Goal: Task Accomplishment & Management: Manage account settings

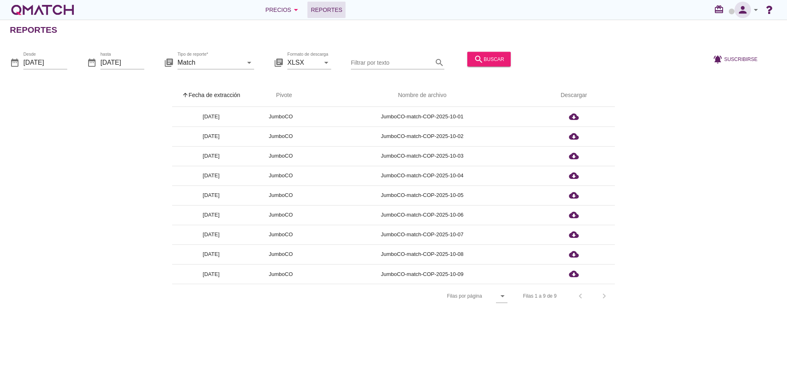
click at [745, 10] on icon "person" at bounding box center [742, 9] width 16 height 11
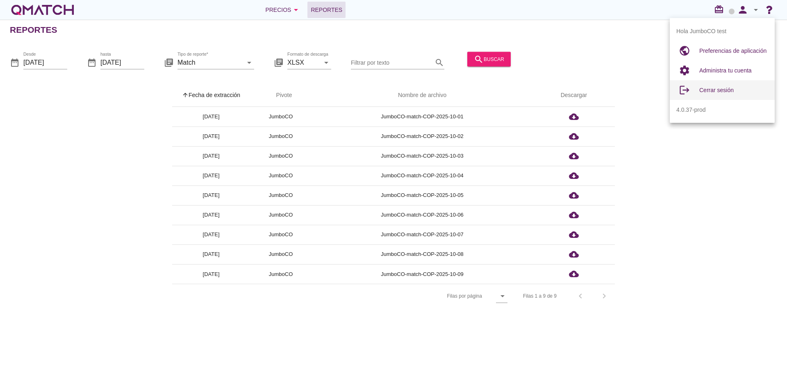
click at [718, 87] on span "Cerrar sesión" at bounding box center [716, 90] width 34 height 7
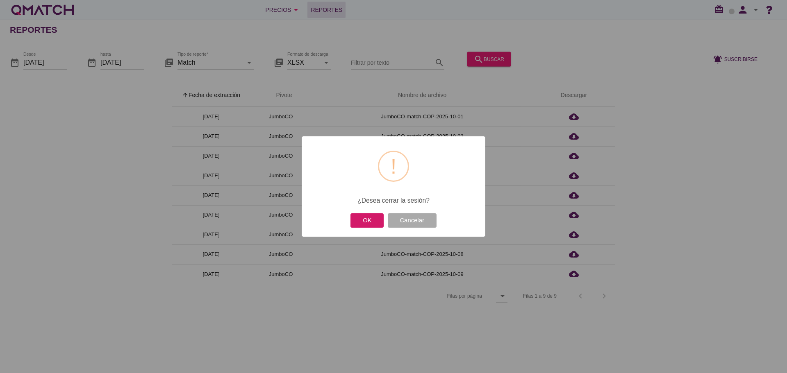
click at [366, 224] on button "OK" at bounding box center [366, 221] width 33 height 14
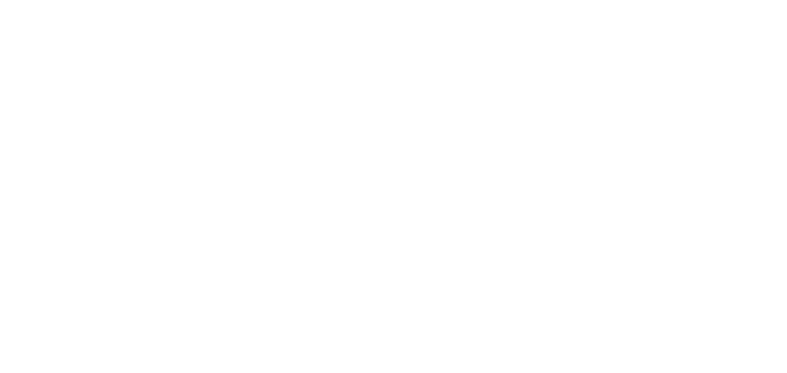
type input "[EMAIL_ADDRESS][DOMAIN_NAME]"
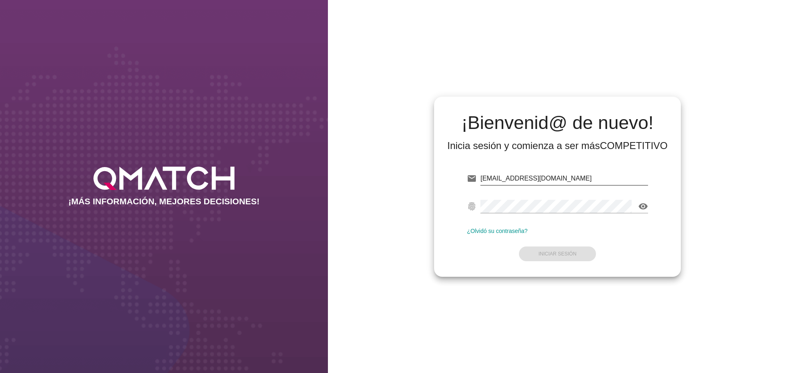
click at [586, 179] on input "[EMAIL_ADDRESS][DOMAIN_NAME]" at bounding box center [564, 178] width 168 height 13
type input "test@test.cacereshermanos.cl"
click at [573, 249] on button "Iniciar Sesión" at bounding box center [557, 254] width 77 height 15
